Goal: Task Accomplishment & Management: Manage account settings

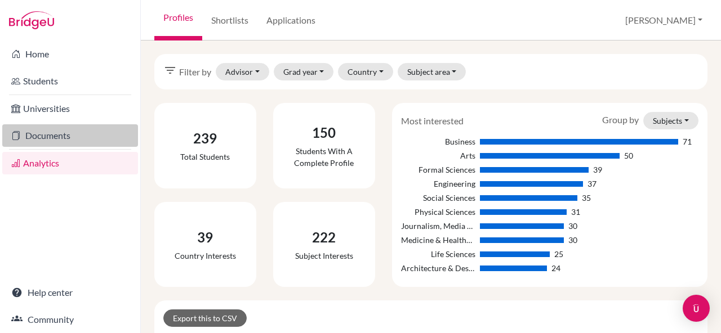
click at [15, 129] on icon at bounding box center [15, 136] width 9 height 14
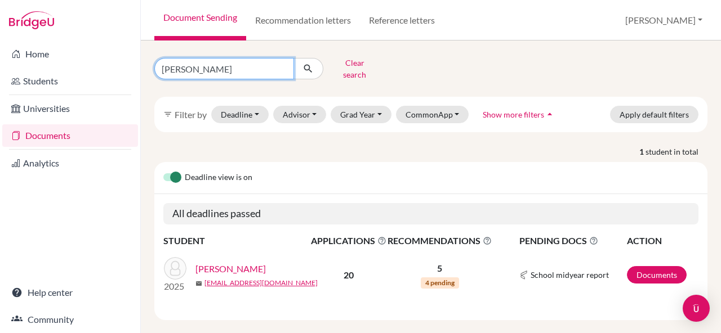
click at [216, 59] on input "kazuki" at bounding box center [224, 68] width 140 height 21
type input "k"
click at [296, 265] on div "Maeda, Kazuki" at bounding box center [256, 269] width 123 height 14
click at [235, 267] on link "Maeda, Kazuki" at bounding box center [230, 269] width 70 height 14
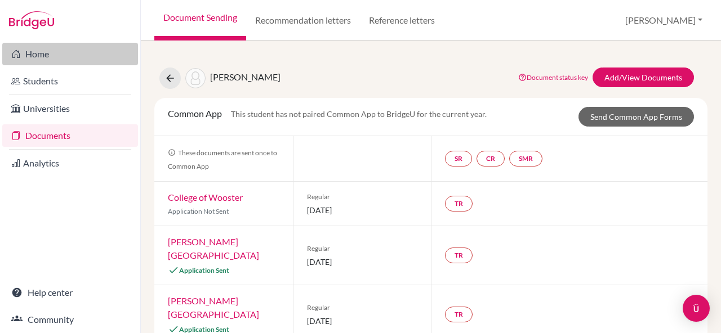
click at [25, 60] on link "Home" at bounding box center [70, 54] width 136 height 23
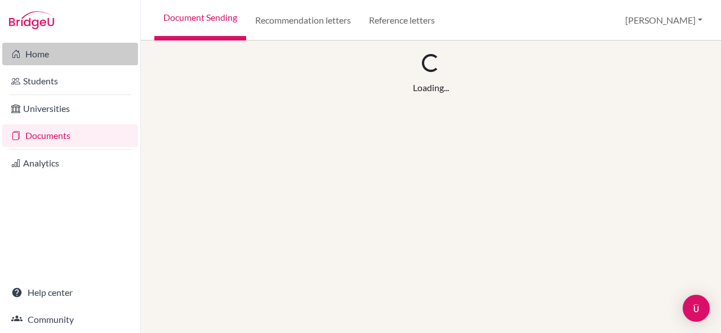
click at [59, 56] on link "Home" at bounding box center [70, 54] width 136 height 23
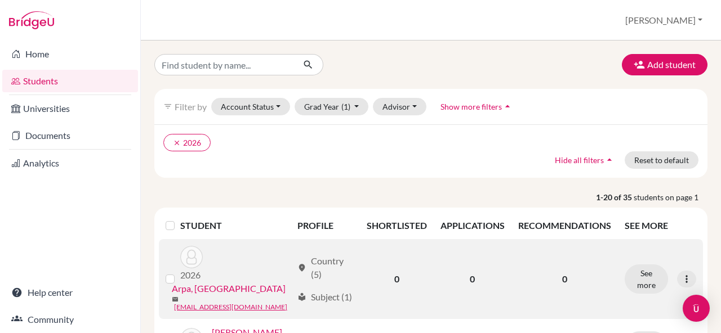
click at [242, 282] on link "Arpa, [GEOGRAPHIC_DATA]" at bounding box center [229, 289] width 114 height 14
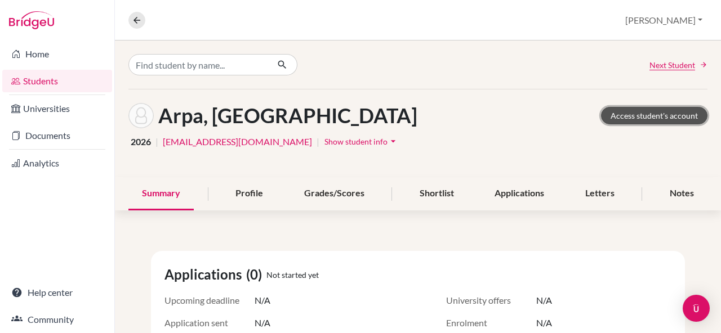
click at [646, 114] on link "Access student's account" at bounding box center [654, 115] width 106 height 17
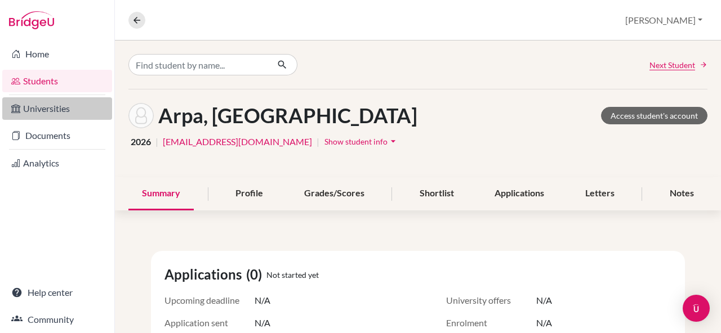
click at [56, 108] on link "Universities" at bounding box center [57, 108] width 110 height 23
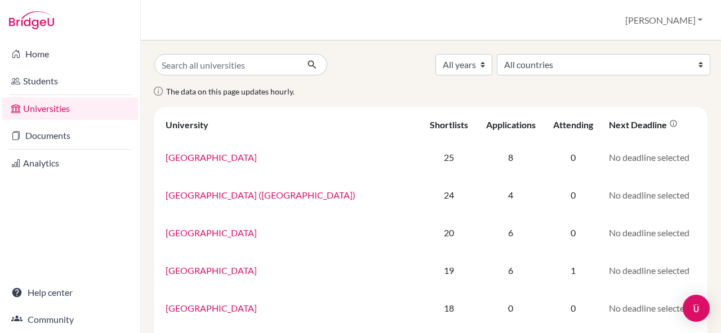
click at [455, 88] on div "The data on this page updates hourly." at bounding box center [431, 95] width 570 height 23
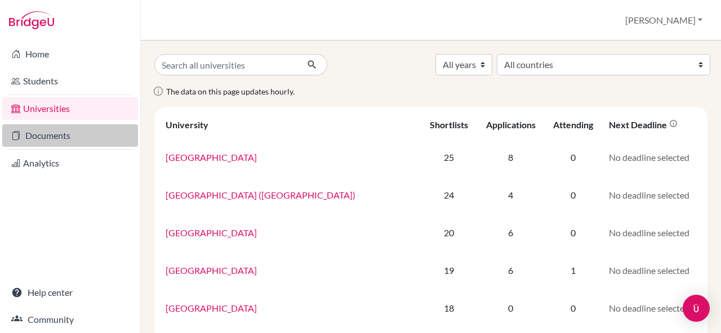
click at [69, 137] on link "Documents" at bounding box center [70, 135] width 136 height 23
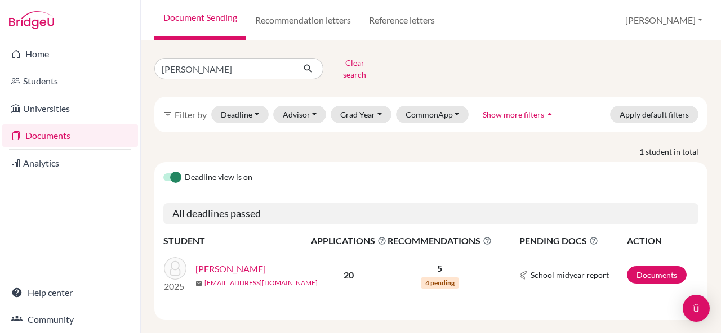
click at [145, 148] on div "kazuki Clear search filter_list Filter by Deadline - Select a date range Or dou…" at bounding box center [431, 187] width 580 height 293
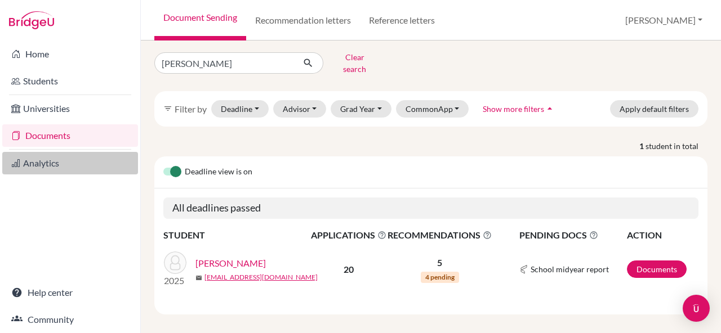
click at [55, 167] on link "Analytics" at bounding box center [70, 163] width 136 height 23
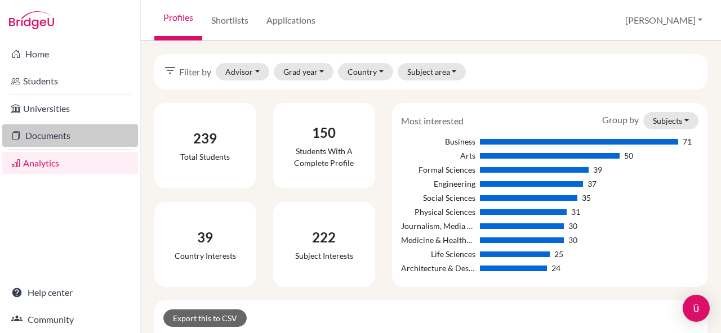
click at [55, 133] on link "Documents" at bounding box center [70, 135] width 136 height 23
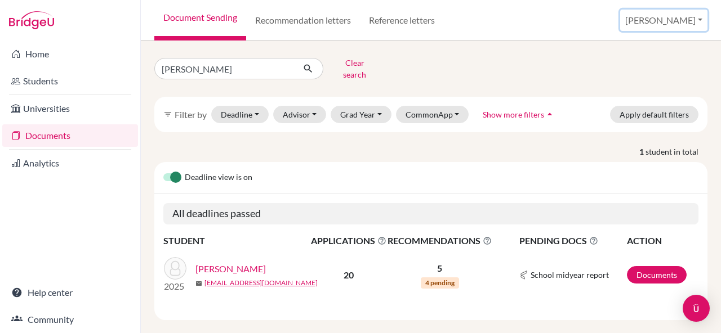
click at [703, 24] on button "[PERSON_NAME]" at bounding box center [663, 20] width 87 height 21
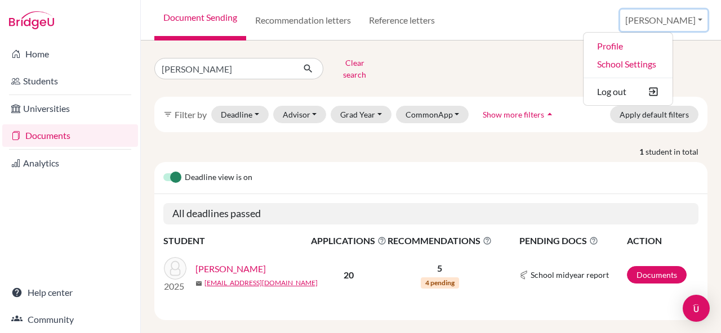
click at [702, 24] on button "[PERSON_NAME]" at bounding box center [663, 20] width 87 height 21
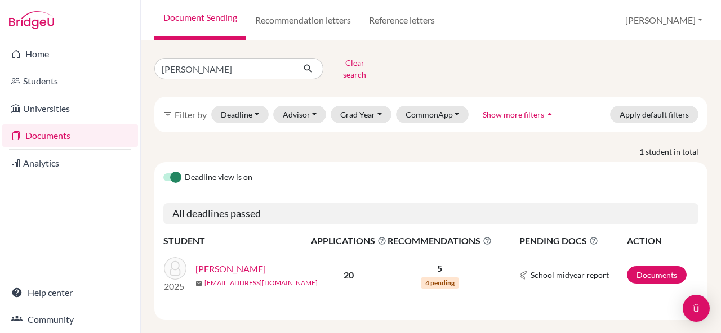
click at [42, 175] on li "Analytics" at bounding box center [70, 163] width 140 height 27
click at [42, 168] on link "Analytics" at bounding box center [70, 163] width 136 height 23
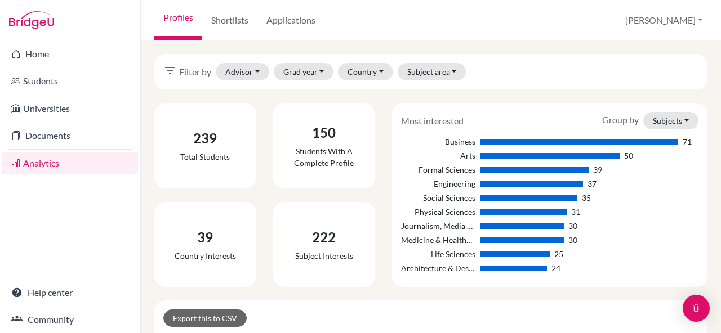
click at [146, 175] on div "239 Total students" at bounding box center [205, 146] width 119 height 86
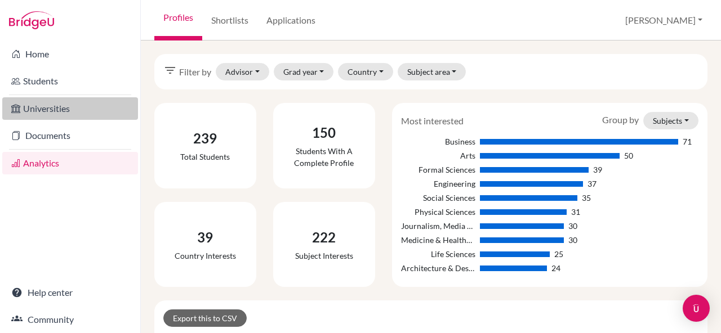
click at [73, 111] on link "Universities" at bounding box center [70, 108] width 136 height 23
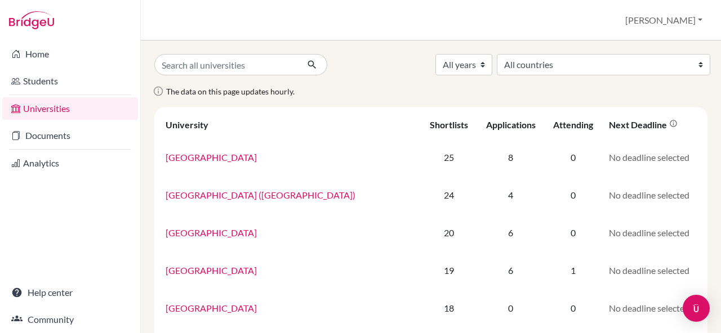
click at [145, 145] on div "All years 2027 2026 2025 2024 2023 2022 2021 2020 2013 2000 All countries [GEOG…" at bounding box center [431, 187] width 580 height 293
